Goal: Task Accomplishment & Management: Use online tool/utility

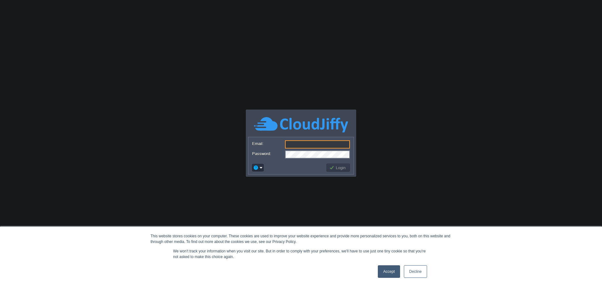
type input "[PERSON_NAME][EMAIL_ADDRESS][DOMAIN_NAME]"
click at [338, 166] on button "Login" at bounding box center [338, 168] width 18 height 6
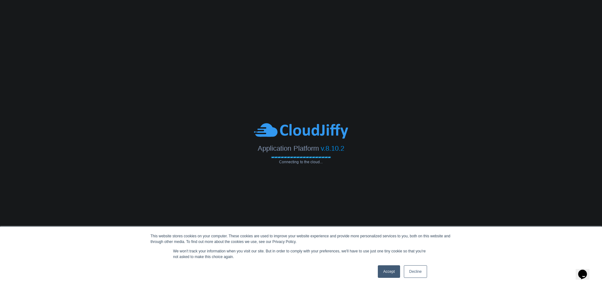
click at [414, 273] on link "Decline" at bounding box center [415, 271] width 23 height 13
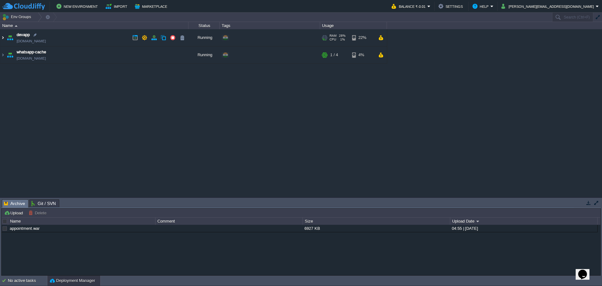
click at [3, 39] on img at bounding box center [2, 37] width 5 height 17
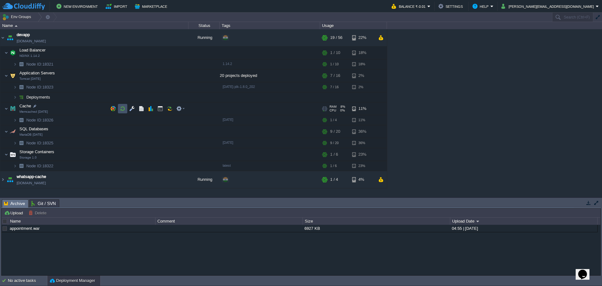
click at [122, 109] on button "button" at bounding box center [123, 109] width 6 height 6
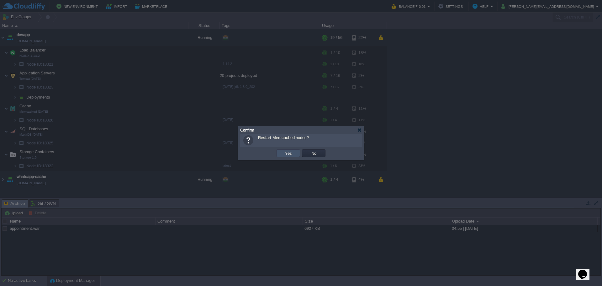
click at [292, 154] on button "Yes" at bounding box center [288, 153] width 11 height 6
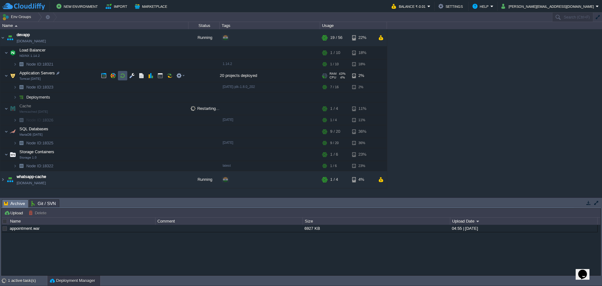
click at [122, 76] on button "button" at bounding box center [123, 76] width 6 height 6
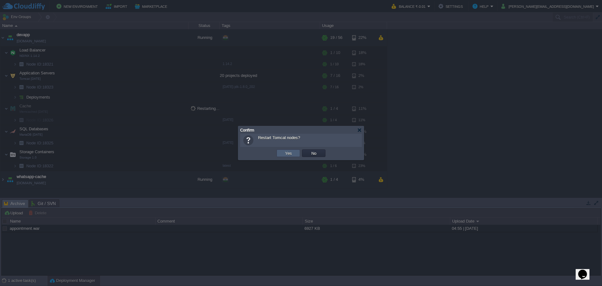
click at [282, 152] on td "Yes" at bounding box center [288, 153] width 24 height 8
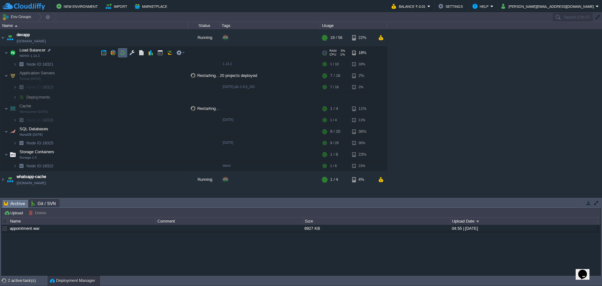
click at [122, 53] on button "button" at bounding box center [123, 53] width 6 height 6
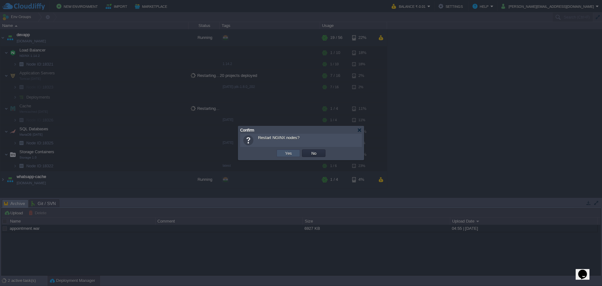
click at [286, 154] on button "Yes" at bounding box center [288, 153] width 11 height 6
